Goal: Browse casually: Explore the website without a specific task or goal

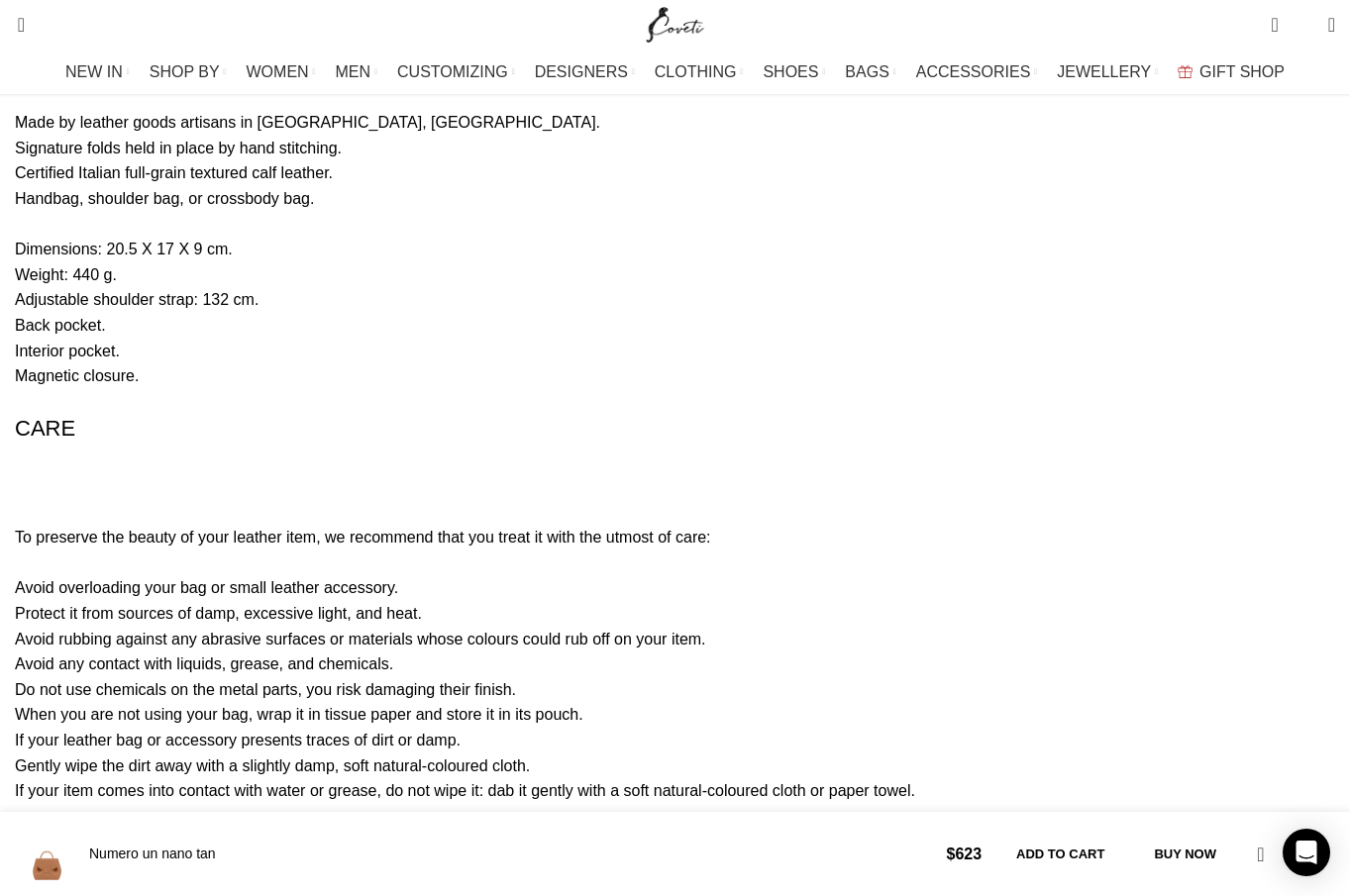
scroll to position [3435, 0]
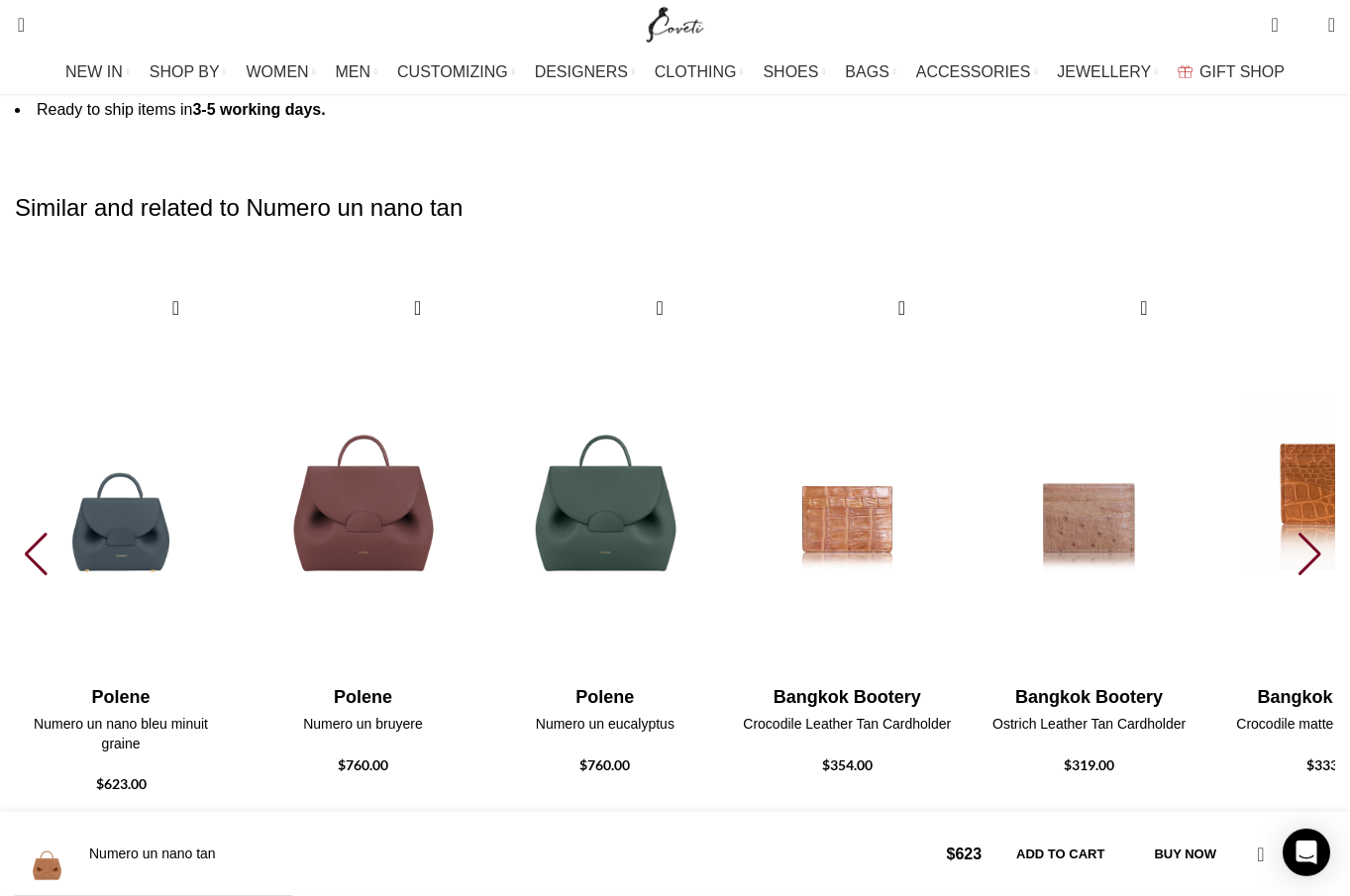
scroll to position [4243, 0]
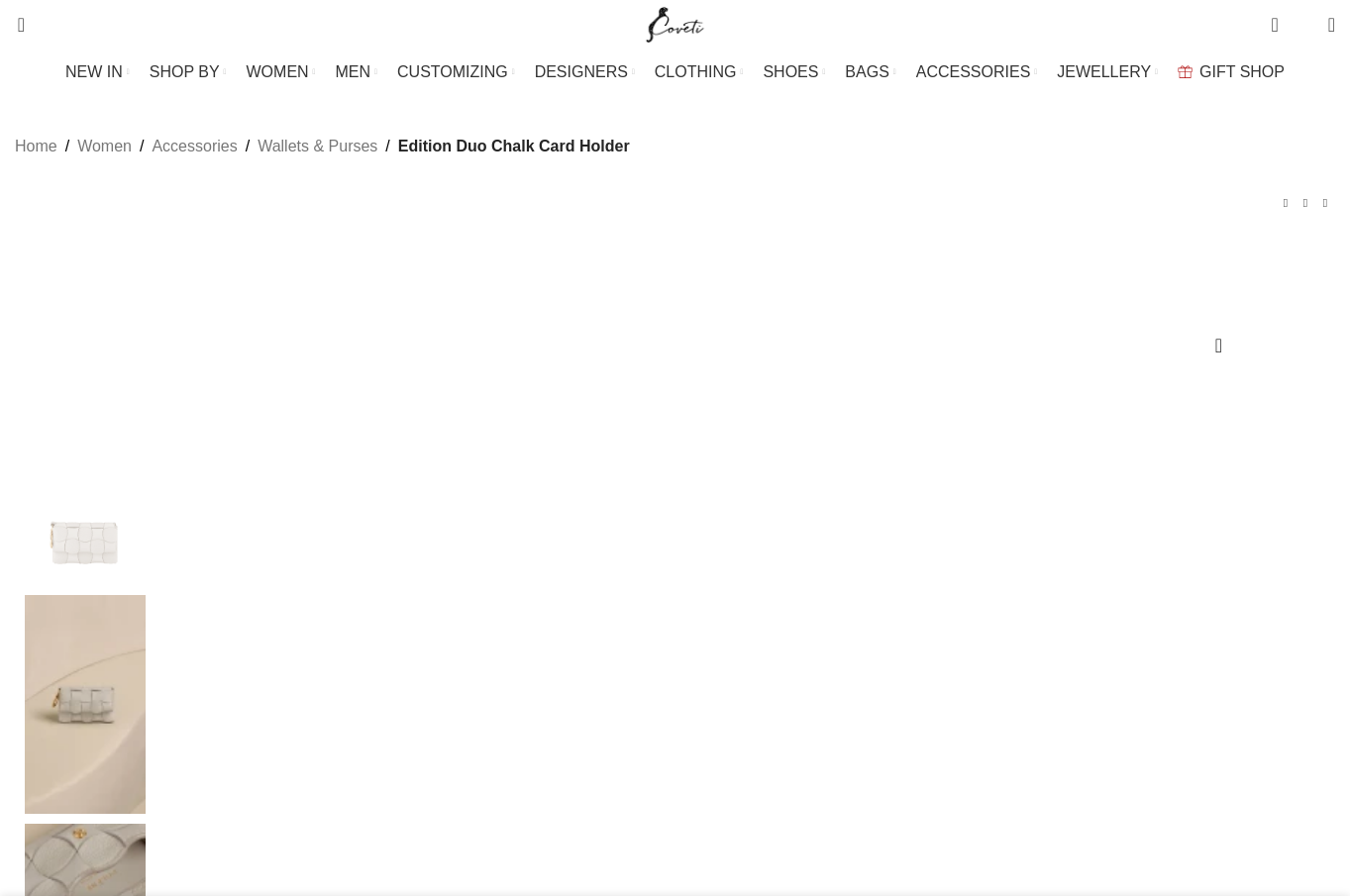
scroll to position [404, 0]
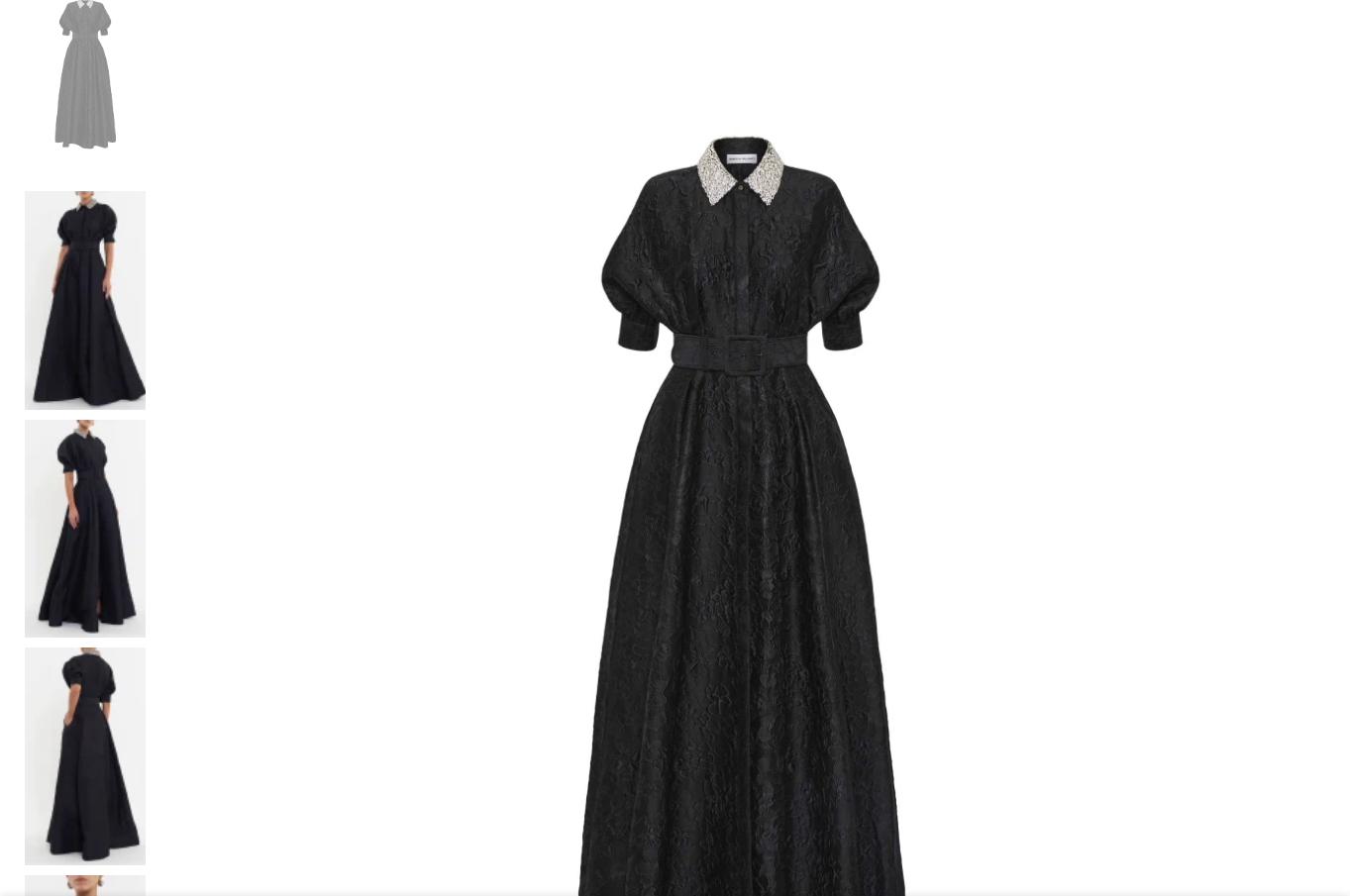
click at [135, 203] on img at bounding box center [85, 299] width 121 height 218
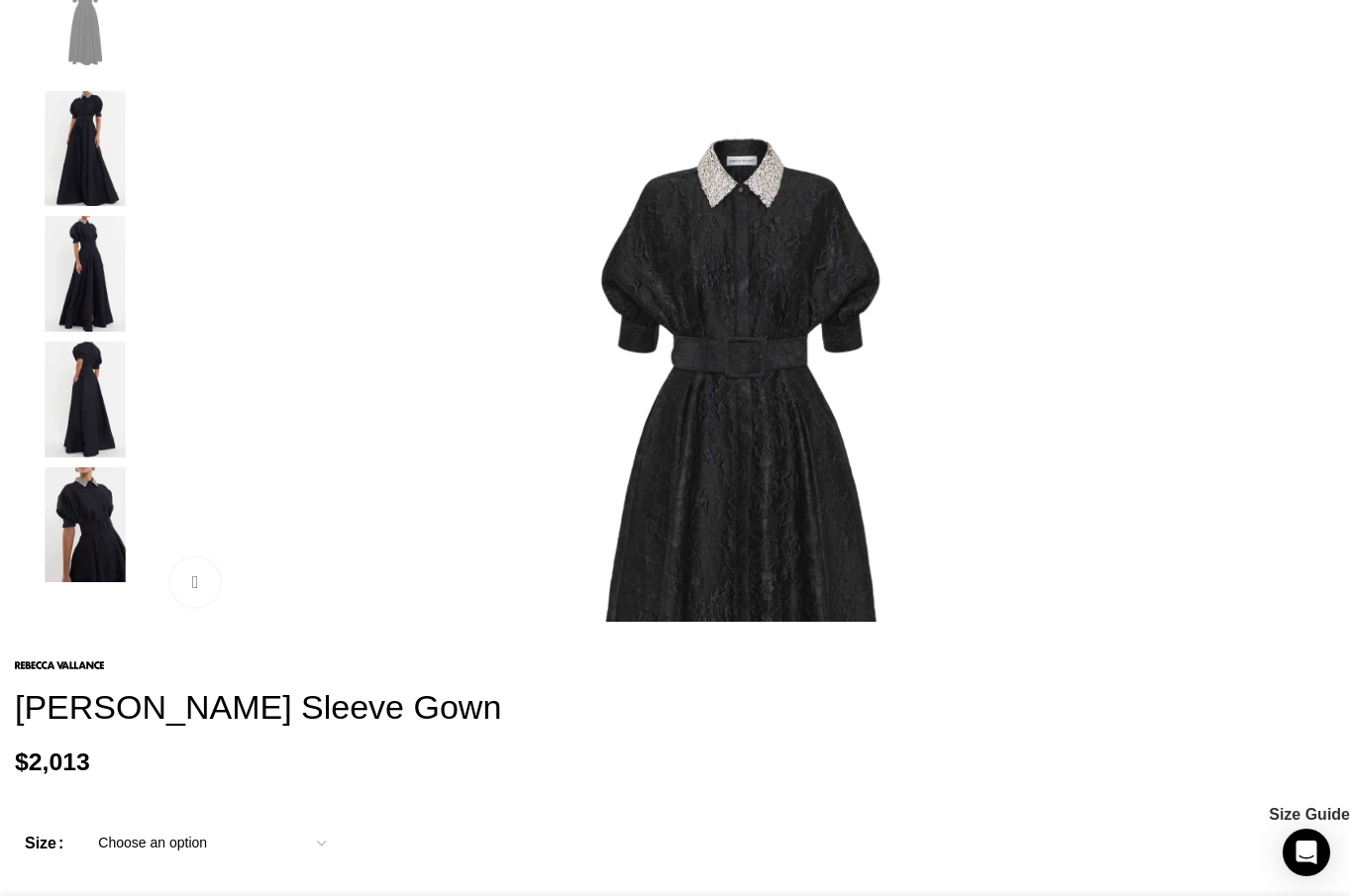
click at [146, 189] on img "2 / 5" at bounding box center [85, 149] width 121 height 116
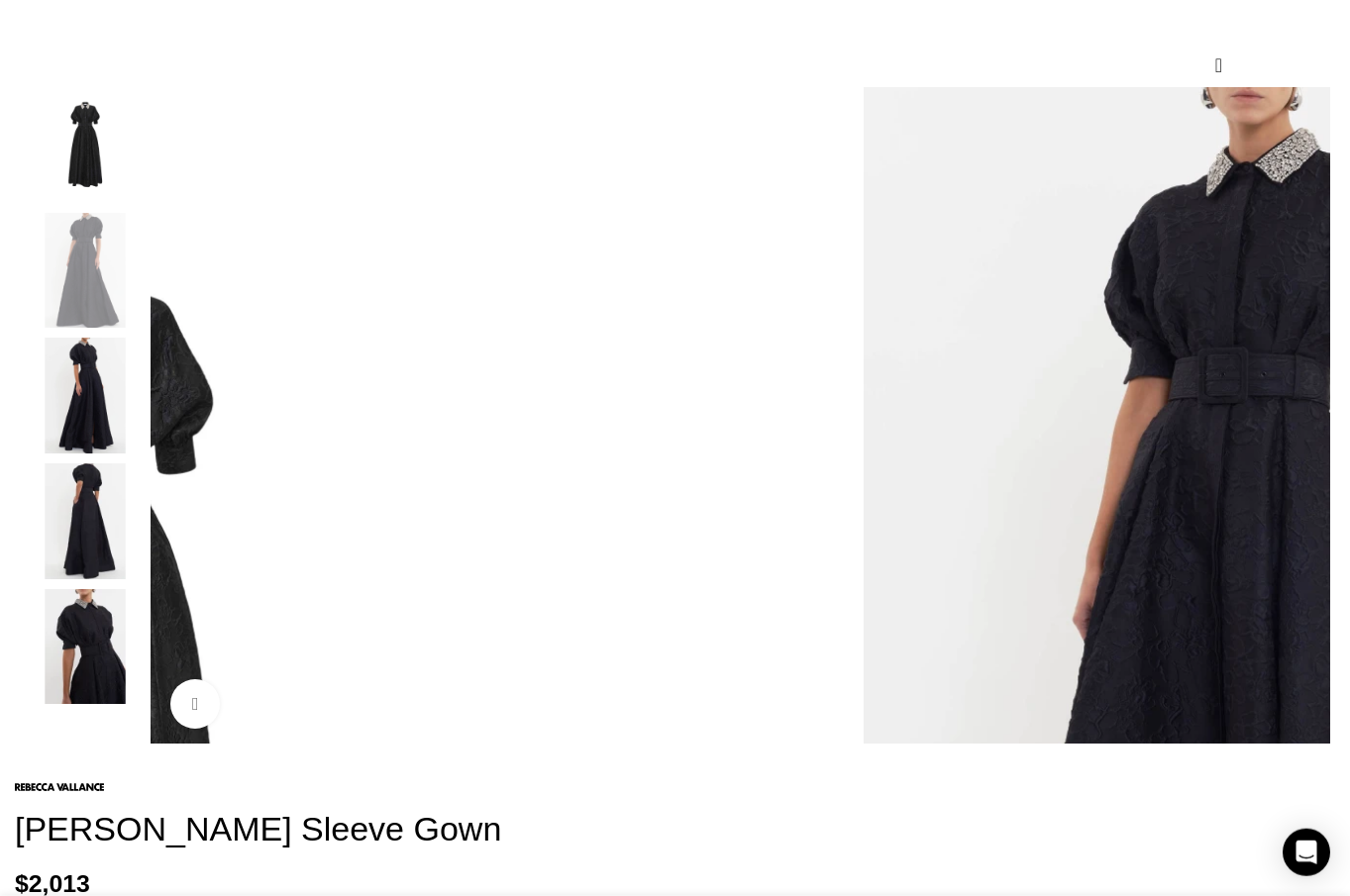
scroll to position [202, 0]
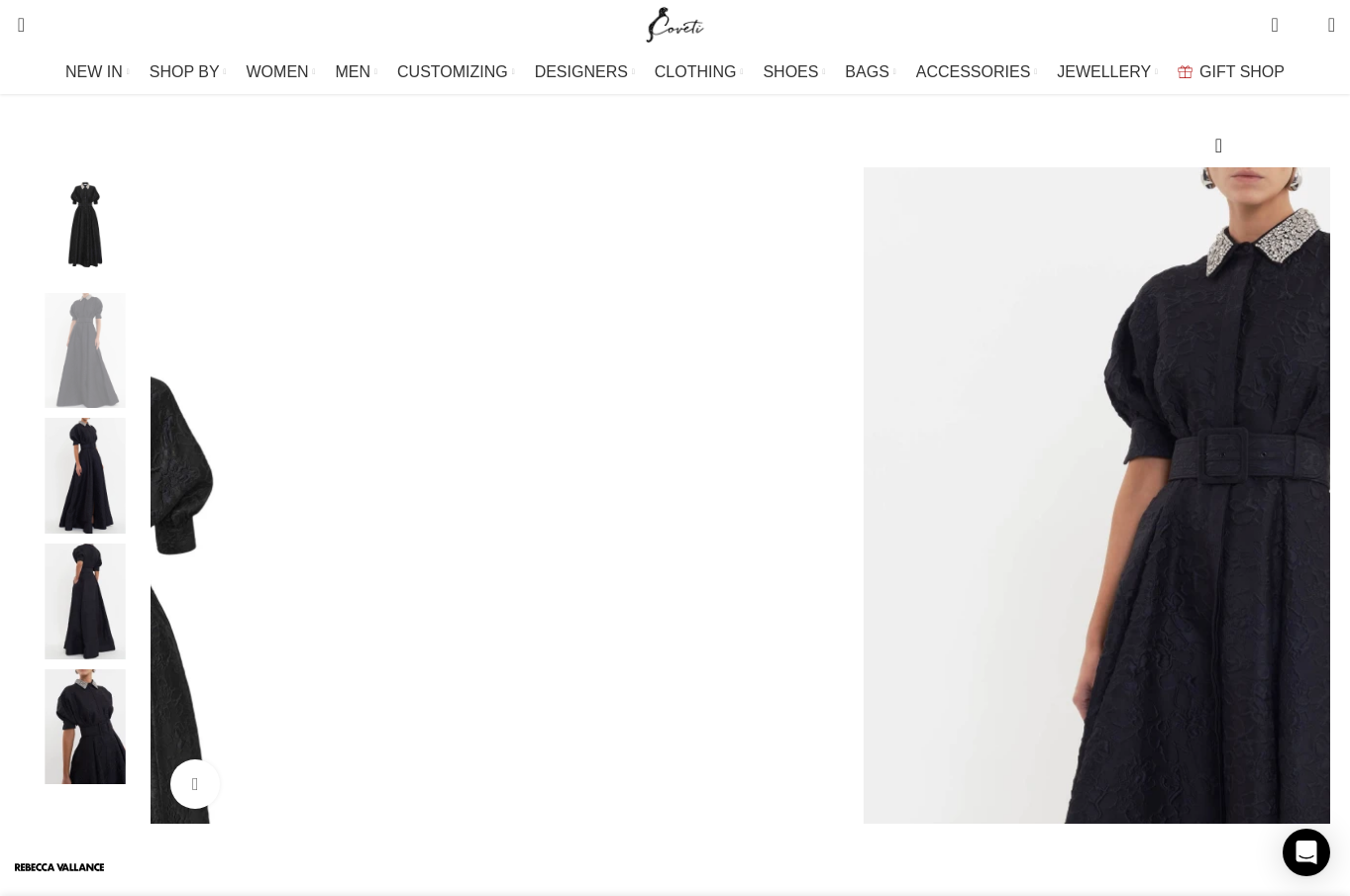
click at [127, 612] on img "4 / 5" at bounding box center [85, 601] width 121 height 116
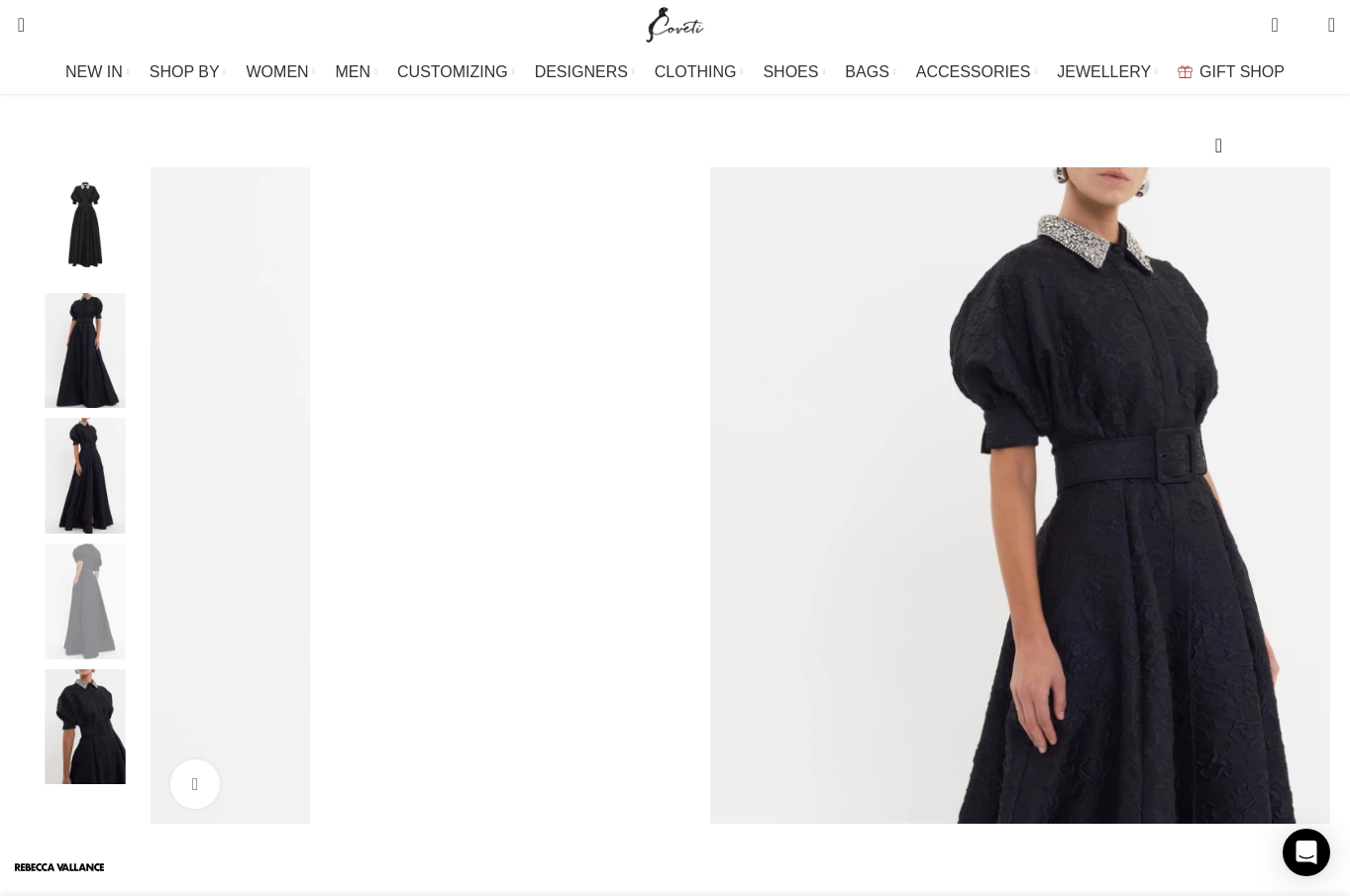
click at [130, 522] on img "3 / 5" at bounding box center [85, 476] width 121 height 116
